Goal: Task Accomplishment & Management: Manage account settings

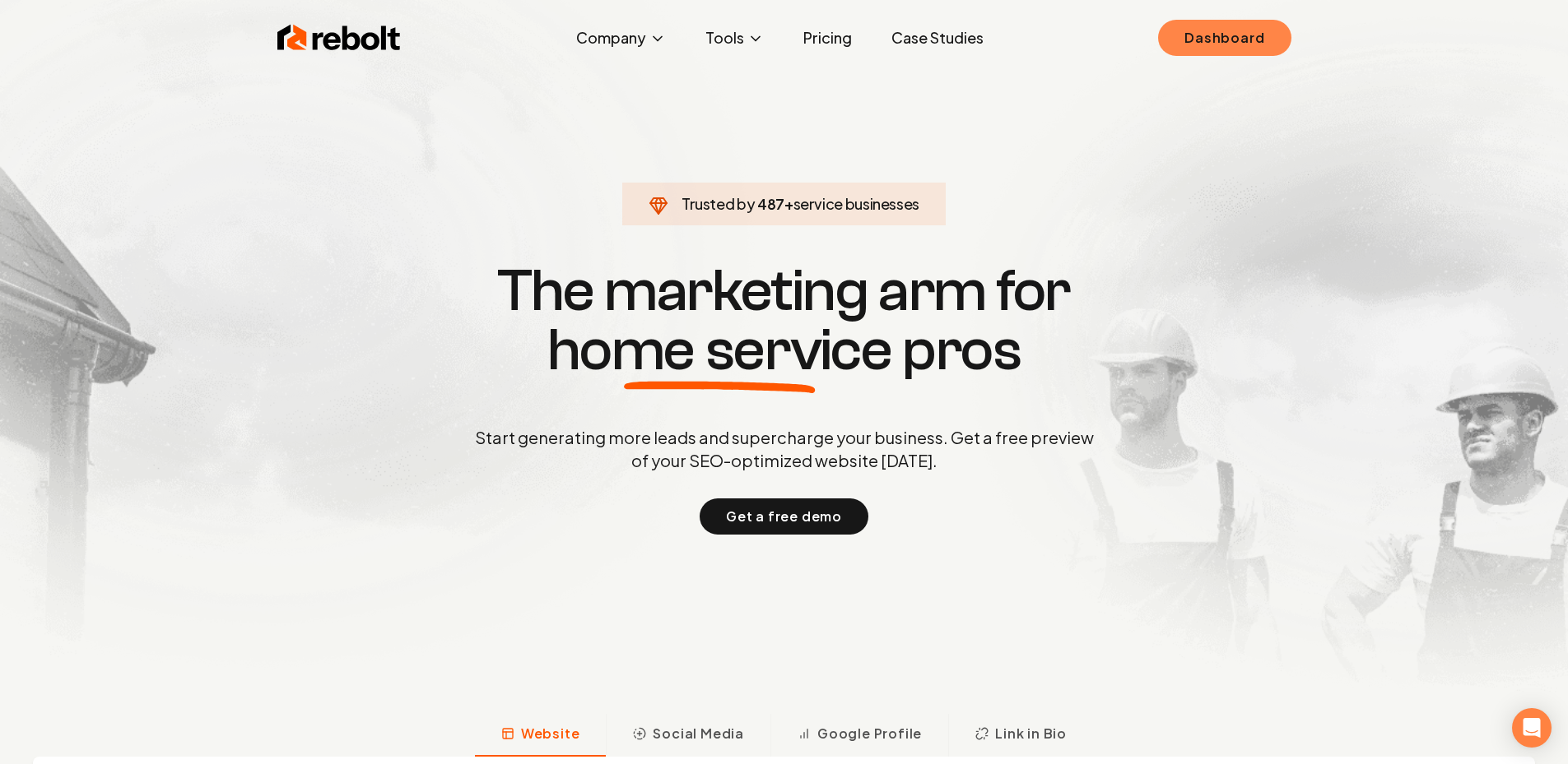
click at [1219, 34] on link "Dashboard" at bounding box center [1225, 37] width 133 height 36
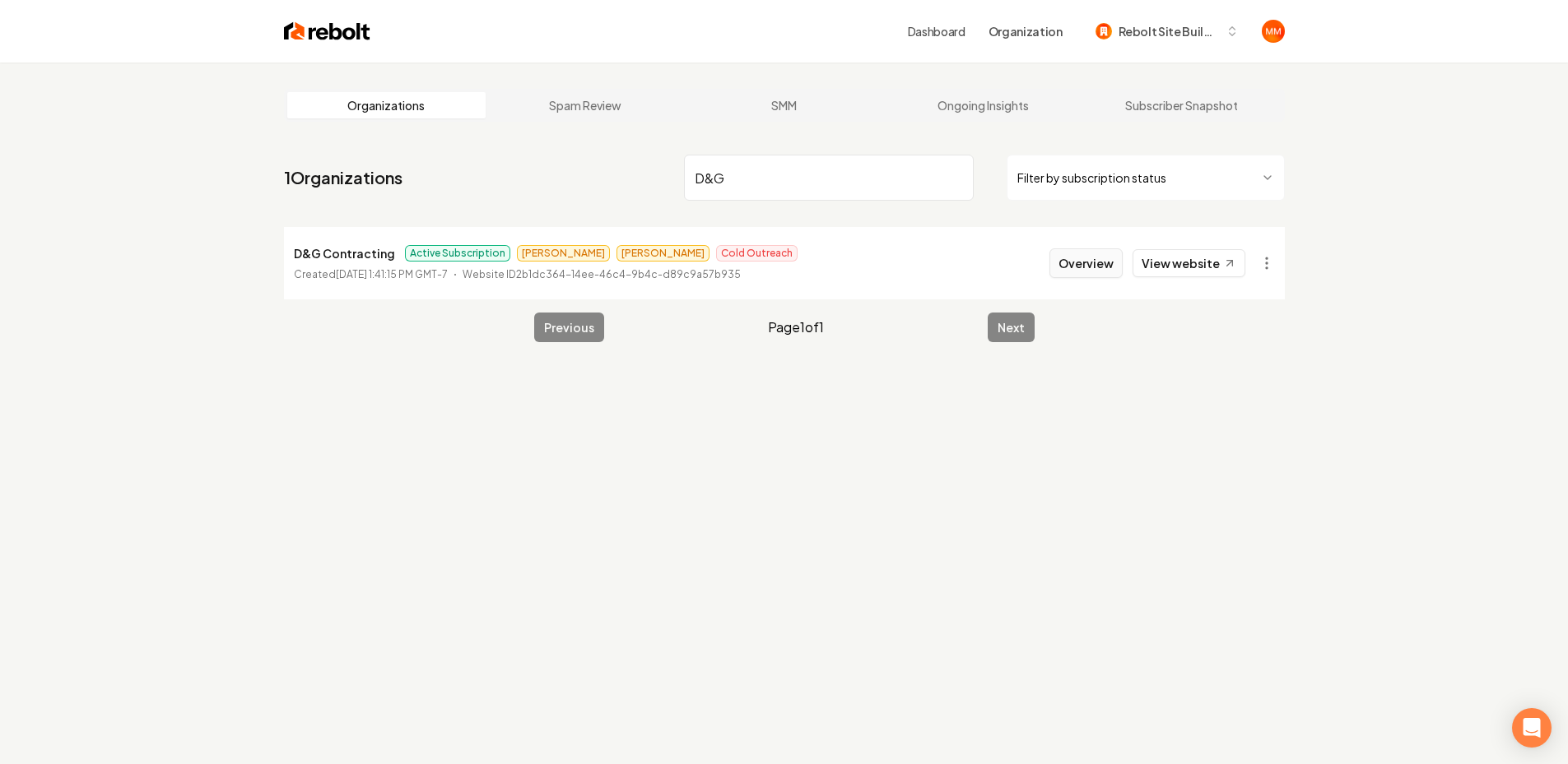
type input "D&G"
click at [1082, 257] on button "Overview" at bounding box center [1085, 263] width 73 height 30
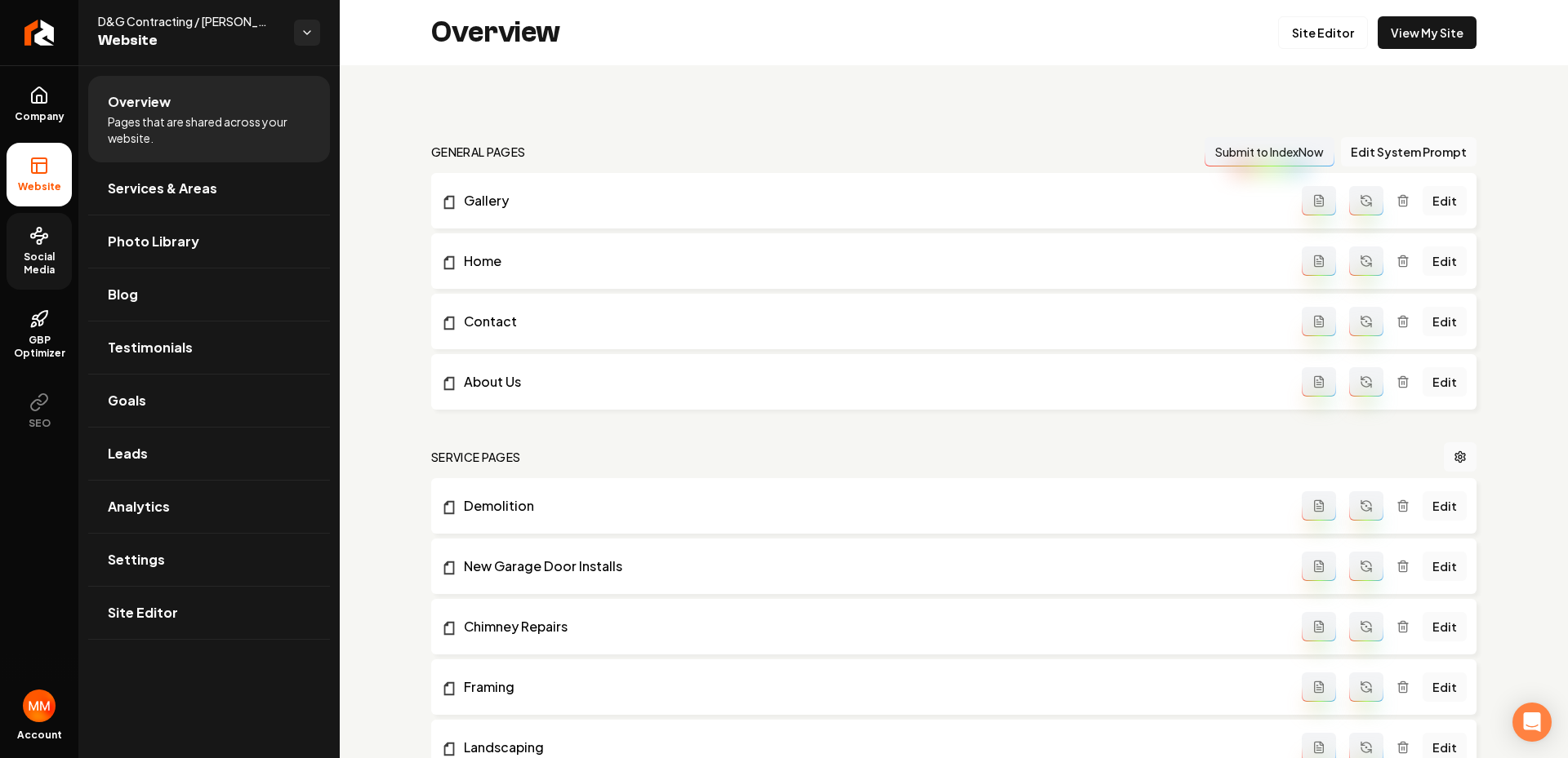
click at [49, 237] on link "Social Media" at bounding box center [38, 252] width 65 height 77
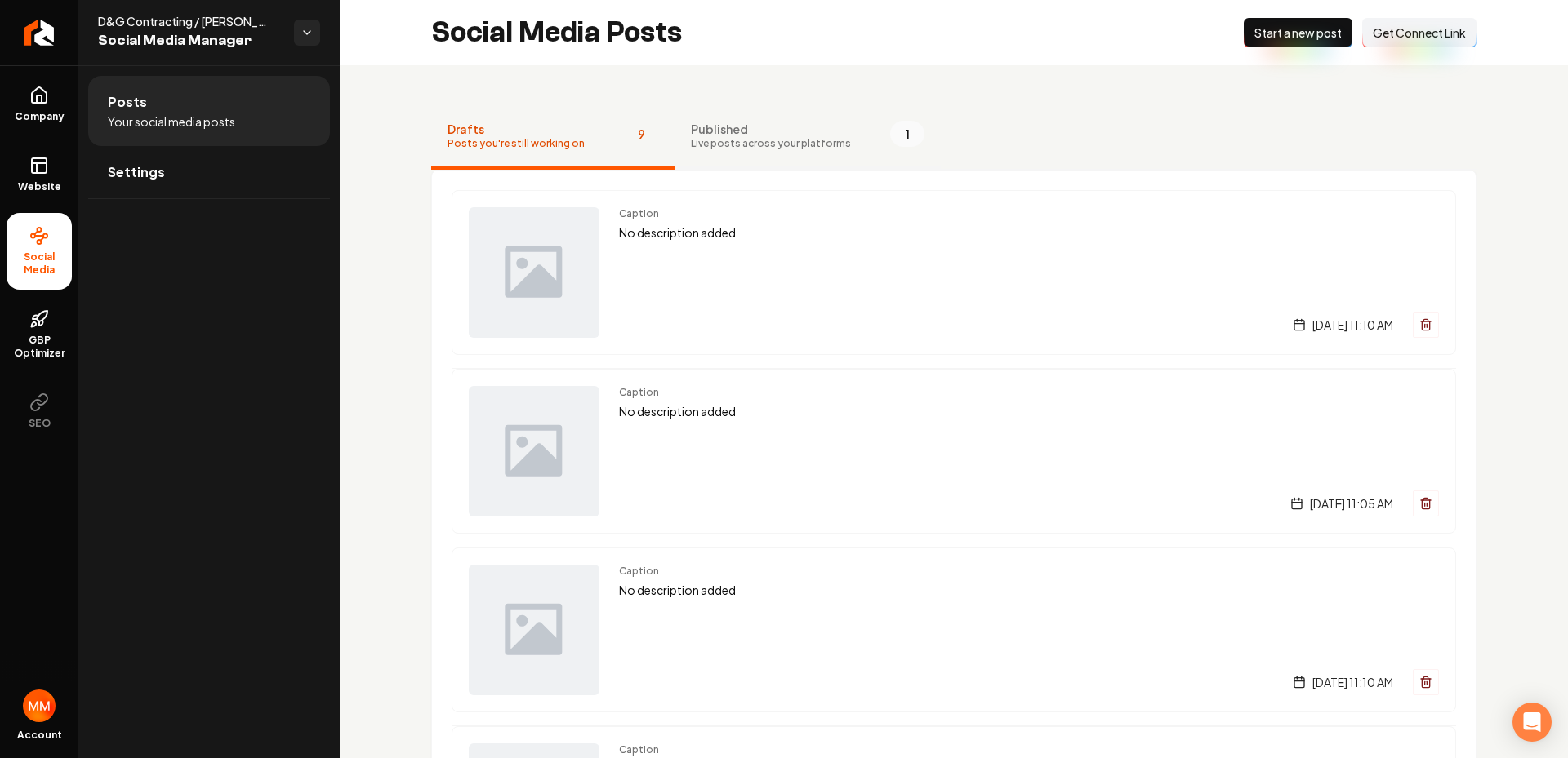
click at [833, 125] on button "Published Live posts across your platforms 1" at bounding box center [808, 136] width 267 height 65
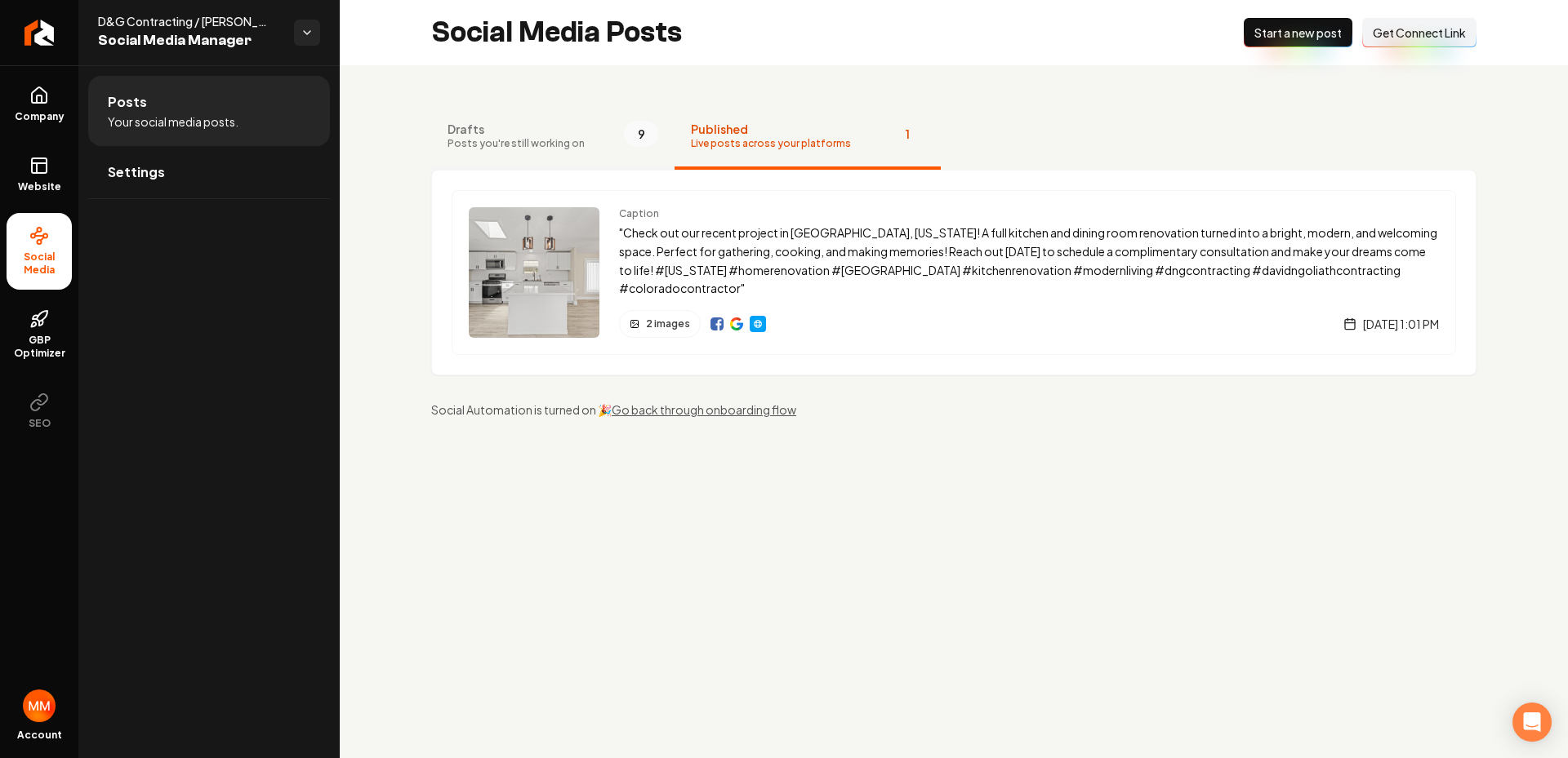
click at [614, 150] on button "Drafts Posts you're still working on 9" at bounding box center [553, 136] width 244 height 65
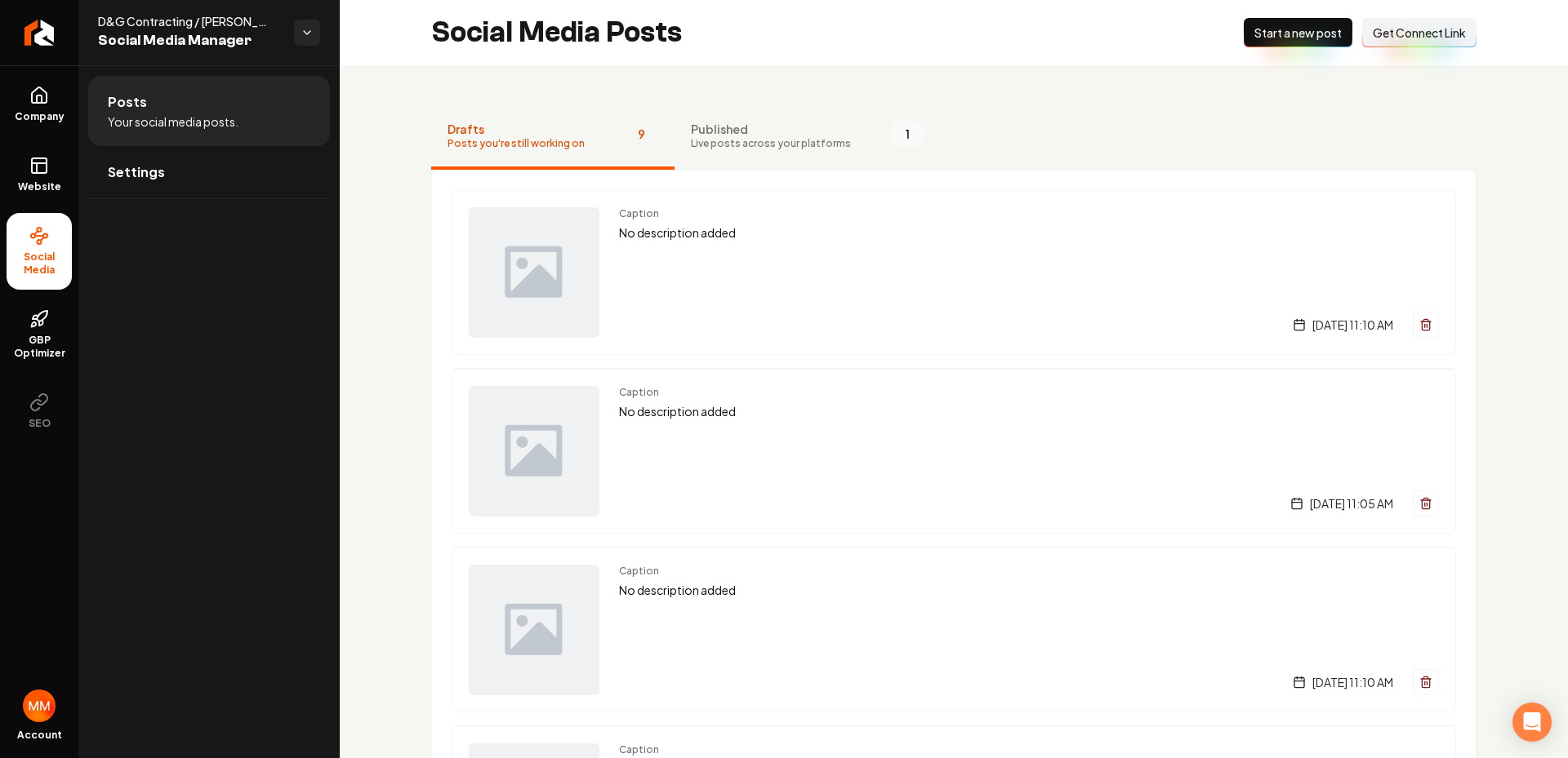
click at [787, 125] on span "Published" at bounding box center [770, 129] width 160 height 16
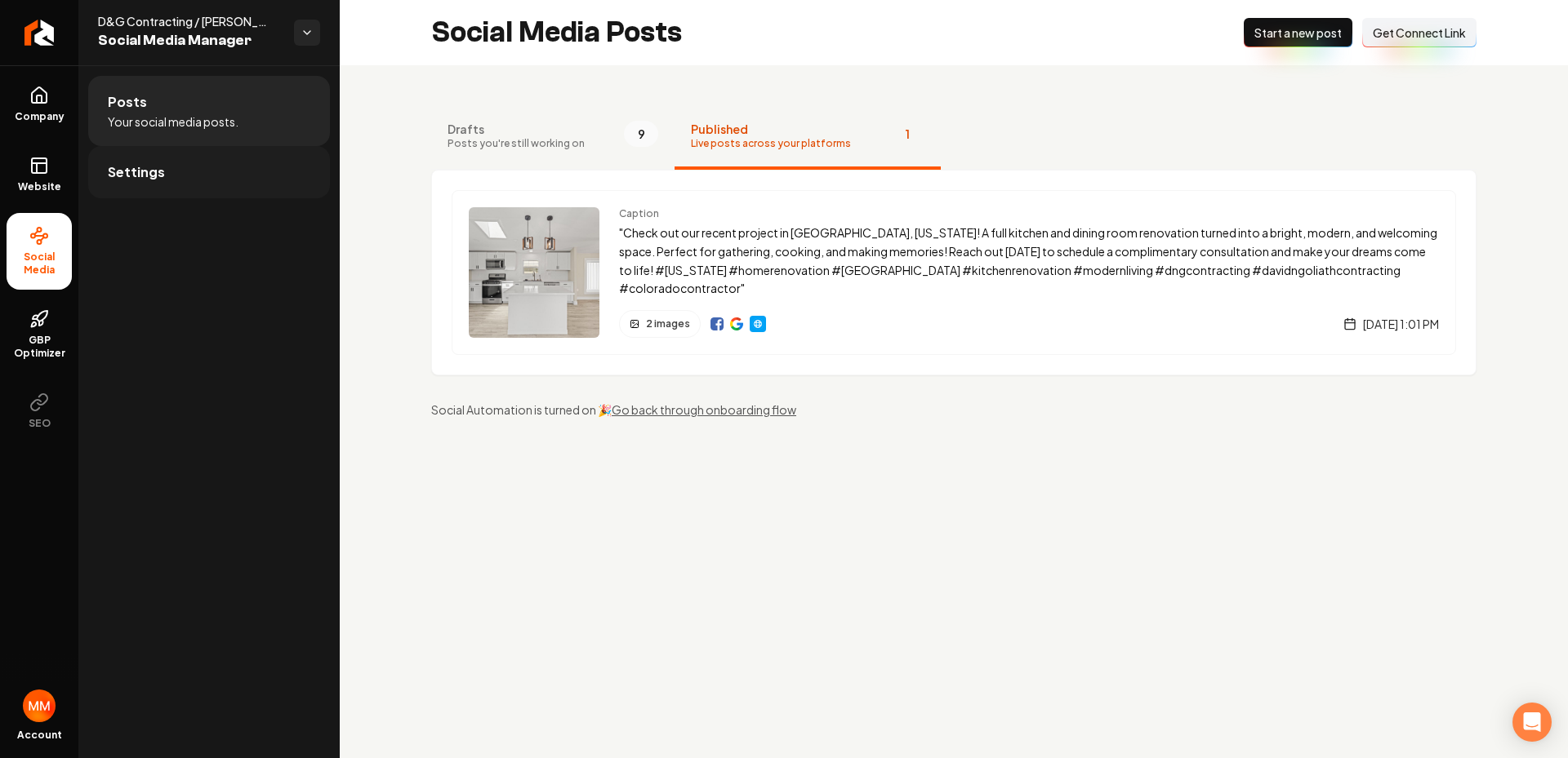
click at [290, 177] on link "Settings" at bounding box center [209, 172] width 242 height 52
